Goal: Information Seeking & Learning: Learn about a topic

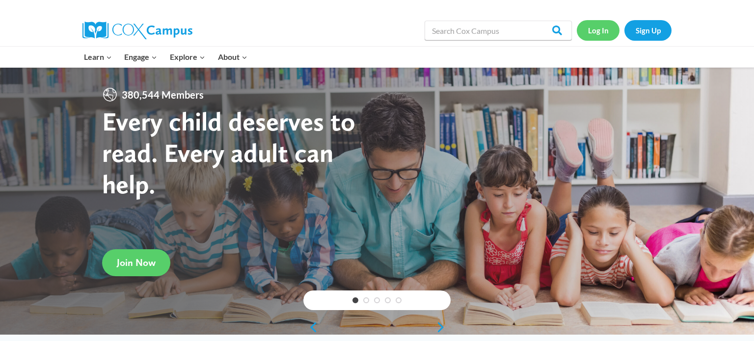
click at [605, 32] on link "Log In" at bounding box center [598, 30] width 43 height 20
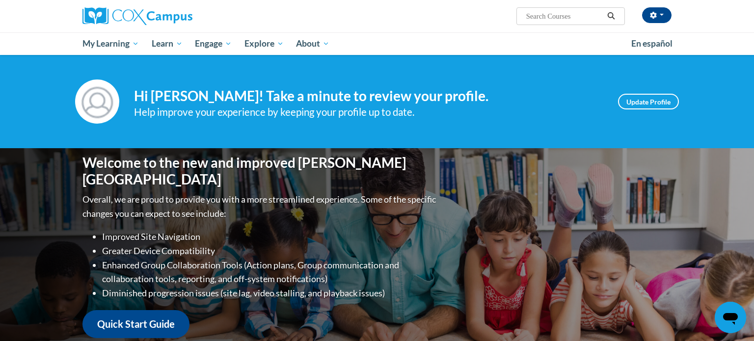
click at [499, 93] on h4 "Hi Kristyn Strojny! Take a minute to review your profile." at bounding box center [368, 96] width 469 height 17
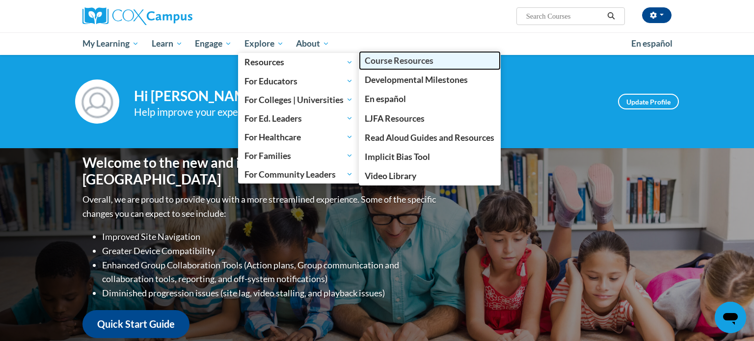
click at [402, 58] on span "Course Resources" at bounding box center [399, 60] width 69 height 10
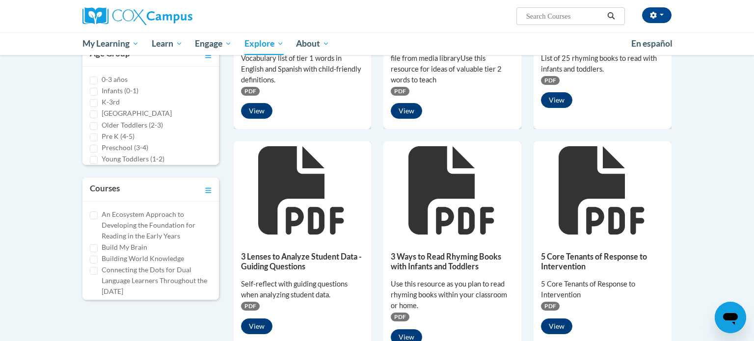
scroll to position [255, 0]
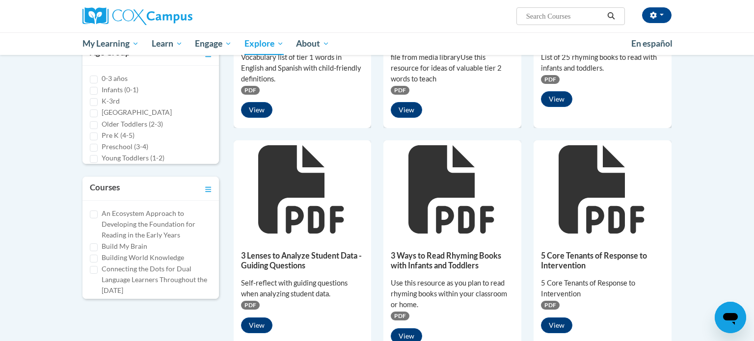
click at [217, 222] on div "An Ecosystem Approach to Developing the Foundation for Reading in the Early Yea…" at bounding box center [150, 250] width 136 height 98
click at [209, 188] on icon "Toggle collapse" at bounding box center [208, 189] width 6 height 7
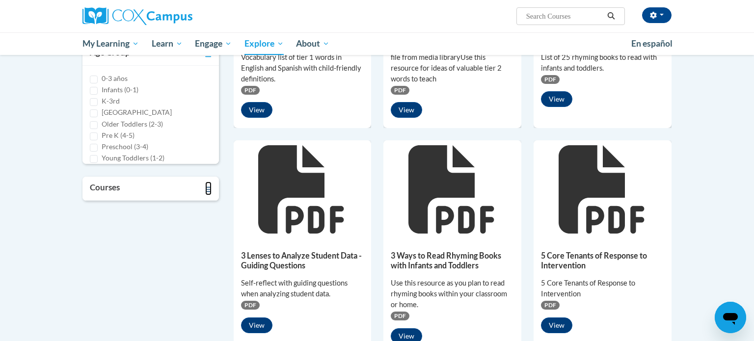
click at [209, 188] on icon "Toggle collapse" at bounding box center [208, 189] width 6 height 7
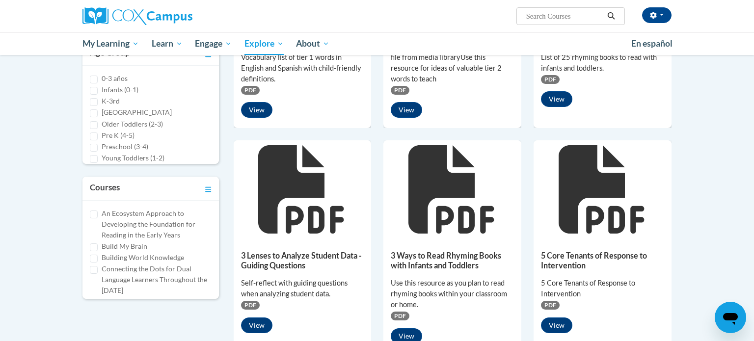
click at [216, 207] on div "An Ecosystem Approach to Developing the Foundation for Reading in the Early Yea…" at bounding box center [150, 250] width 136 height 98
click at [214, 207] on div "An Ecosystem Approach to Developing the Foundation for Reading in the Early Yea…" at bounding box center [150, 250] width 136 height 98
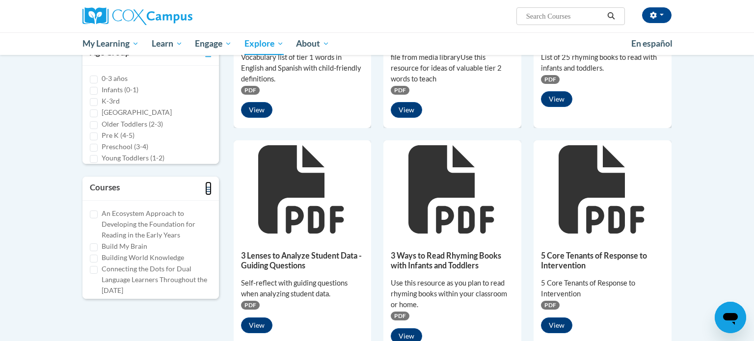
click at [209, 187] on icon "Toggle collapse" at bounding box center [208, 189] width 6 height 7
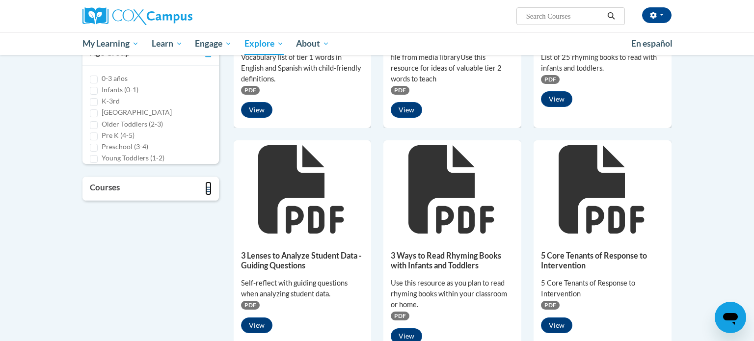
click at [209, 187] on icon "Toggle collapse" at bounding box center [208, 189] width 6 height 7
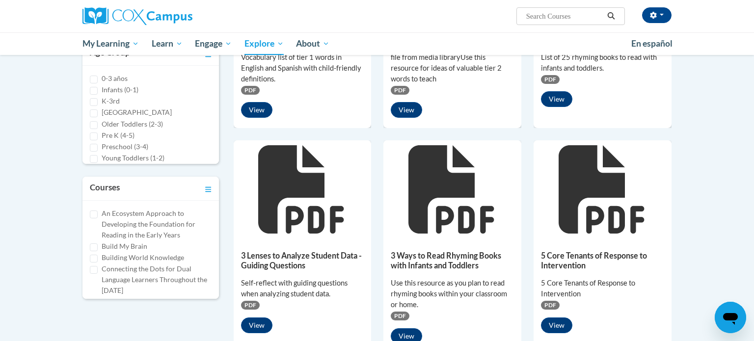
click at [215, 248] on div "An Ecosystem Approach to Developing the Foundation for Reading in the Early Yea…" at bounding box center [150, 250] width 136 height 98
click at [134, 255] on label "Early Literacy" at bounding box center [123, 257] width 42 height 11
click at [98, 255] on input "Early Literacy" at bounding box center [94, 258] width 8 height 8
checkbox input "true"
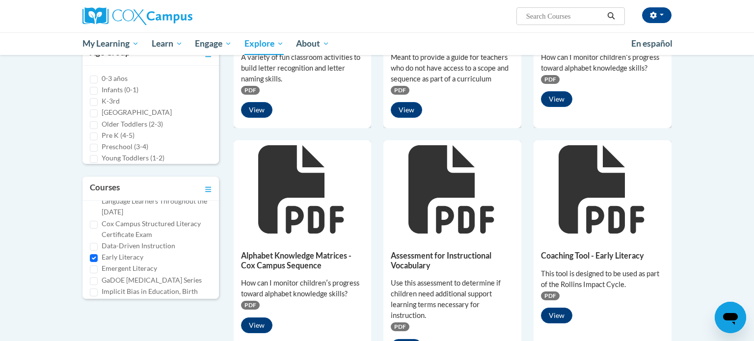
click at [683, 228] on div "30 Assets « 1 2 3 » Browsing Search resources Type Document (535) PDF" at bounding box center [377, 339] width 618 height 894
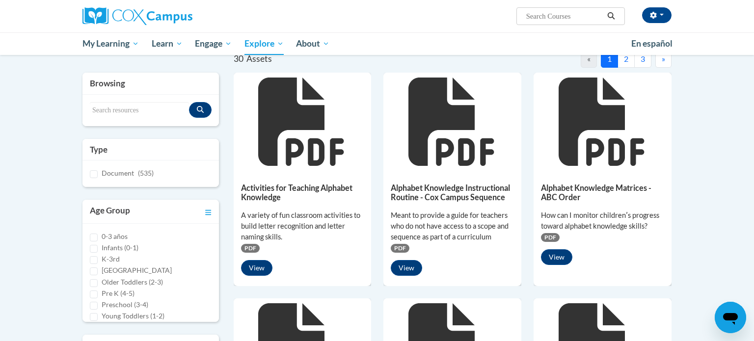
scroll to position [98, 0]
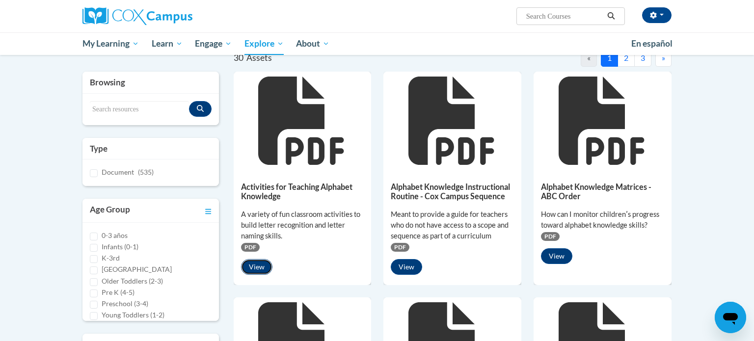
click at [249, 267] on button "View" at bounding box center [256, 267] width 31 height 16
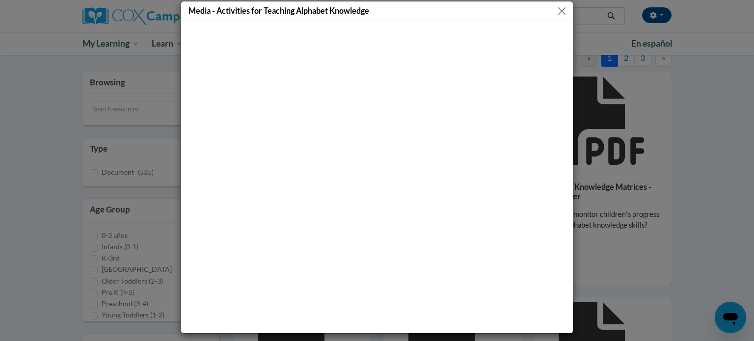
scroll to position [8, 0]
click at [562, 10] on button "Close" at bounding box center [561, 10] width 12 height 12
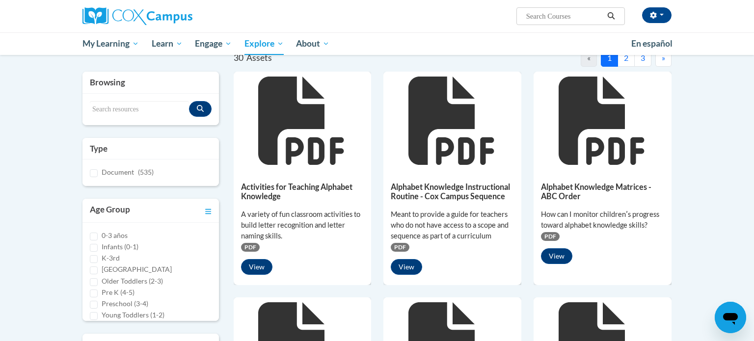
click at [469, 181] on div "Alphabet Knowledge Instructional Routine - Cox Campus Sequence Meant to provide…" at bounding box center [452, 226] width 138 height 113
click at [407, 268] on button "View" at bounding box center [406, 267] width 31 height 16
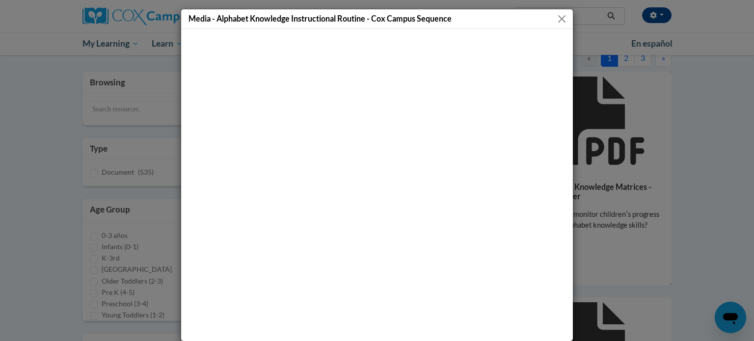
click at [561, 18] on button "Close" at bounding box center [561, 19] width 12 height 12
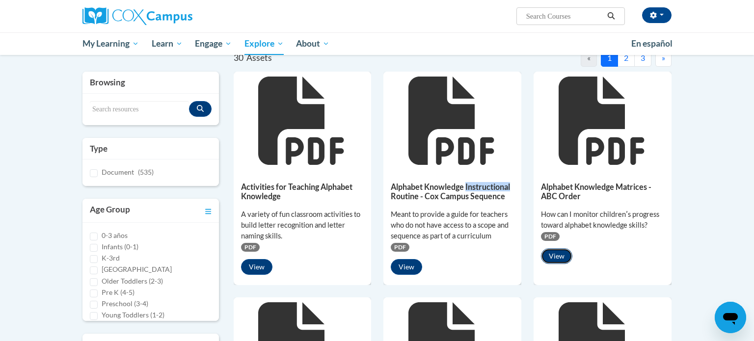
click at [562, 254] on button "View" at bounding box center [556, 256] width 31 height 16
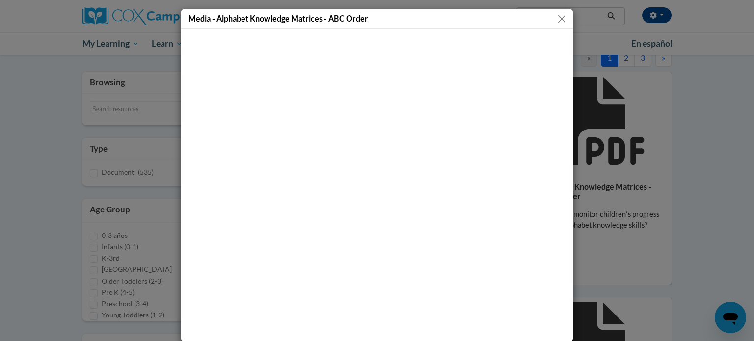
click at [559, 19] on button "Close" at bounding box center [561, 19] width 12 height 12
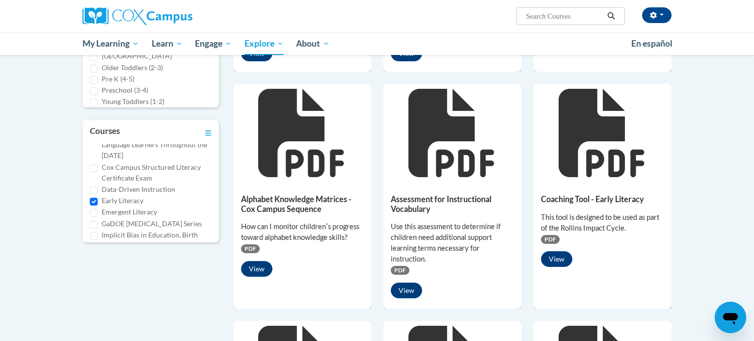
scroll to position [314, 0]
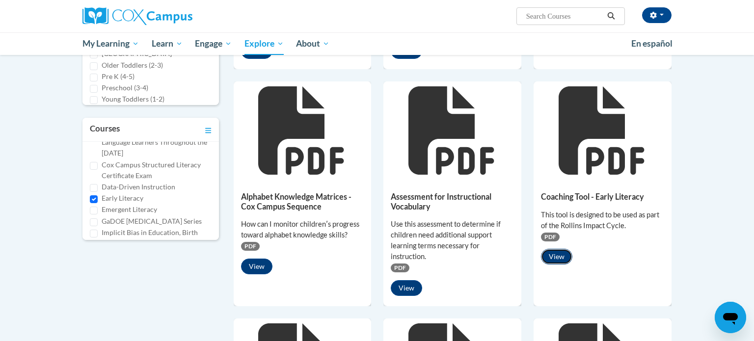
click at [558, 260] on button "View" at bounding box center [556, 257] width 31 height 16
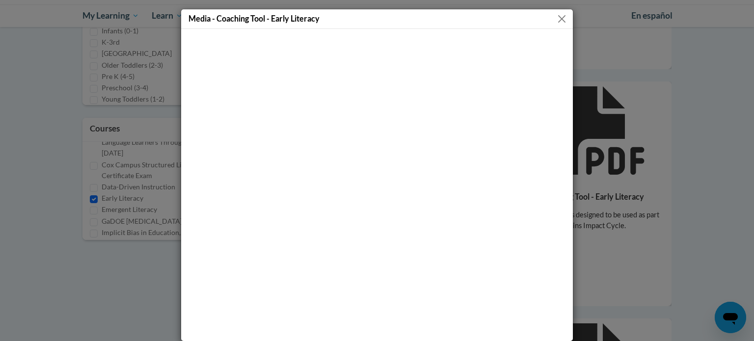
scroll to position [8, 0]
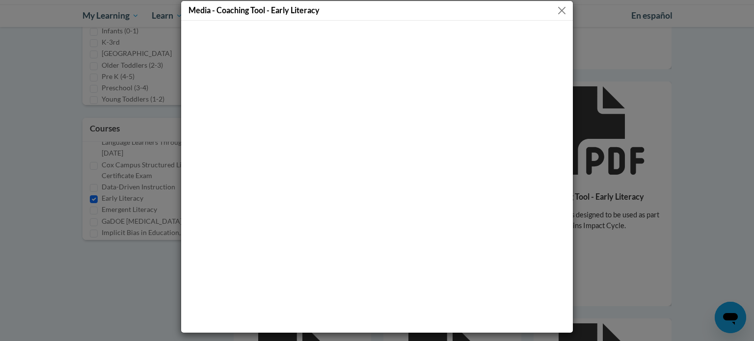
click at [563, 9] on button "Close" at bounding box center [561, 10] width 12 height 12
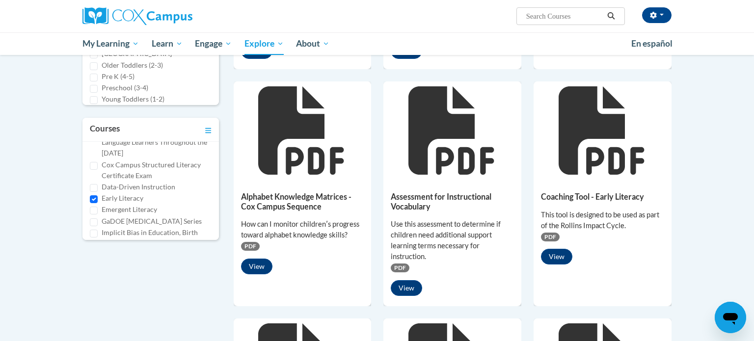
click at [602, 148] on icon at bounding box center [602, 130] width 88 height 88
click at [555, 257] on button "View" at bounding box center [556, 257] width 31 height 16
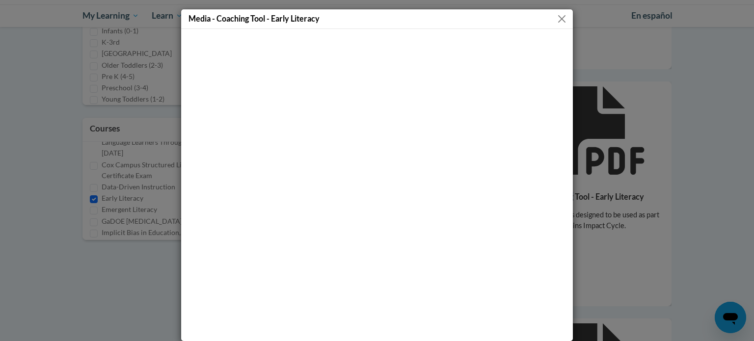
click at [565, 18] on button "Close" at bounding box center [561, 19] width 12 height 12
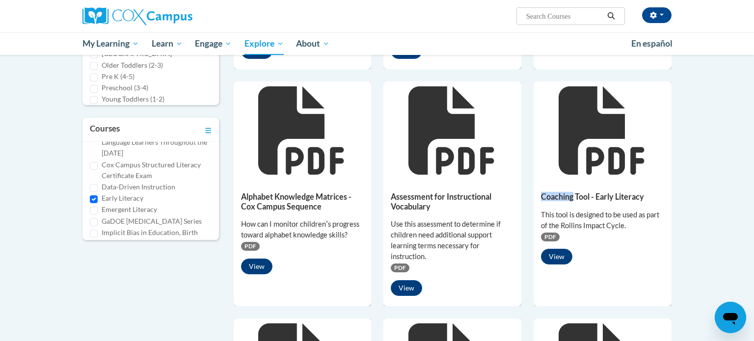
click at [711, 193] on body "[PERSON_NAME] ([GEOGRAPHIC_DATA]/[GEOGRAPHIC_DATA] UTC-05:00) My Profile Inbox …" at bounding box center [377, 317] width 754 height 1262
